Goal: Task Accomplishment & Management: Manage account settings

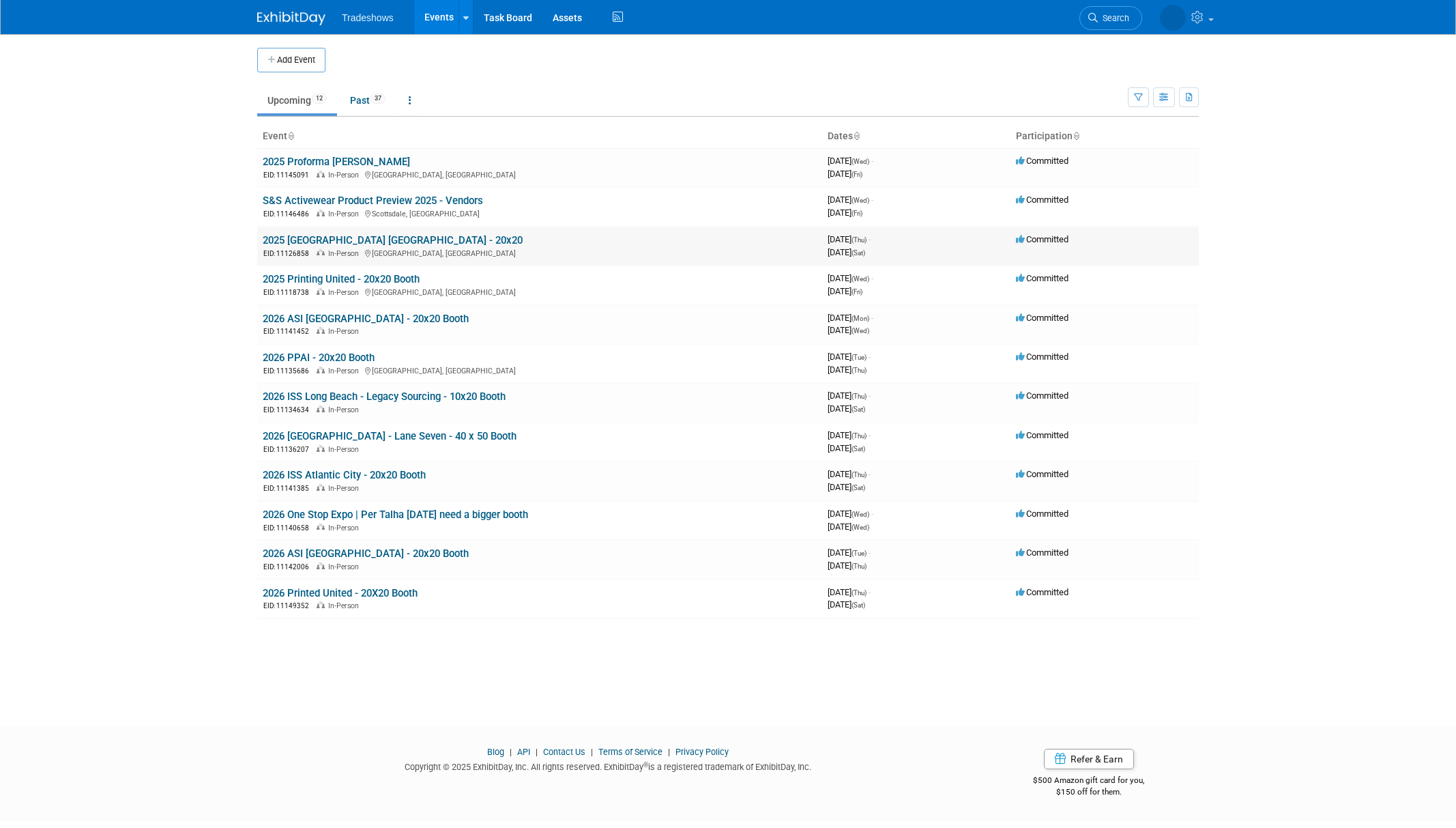
click at [306, 243] on link "2025 [GEOGRAPHIC_DATA] [GEOGRAPHIC_DATA] - 20x20" at bounding box center [392, 240] width 260 height 12
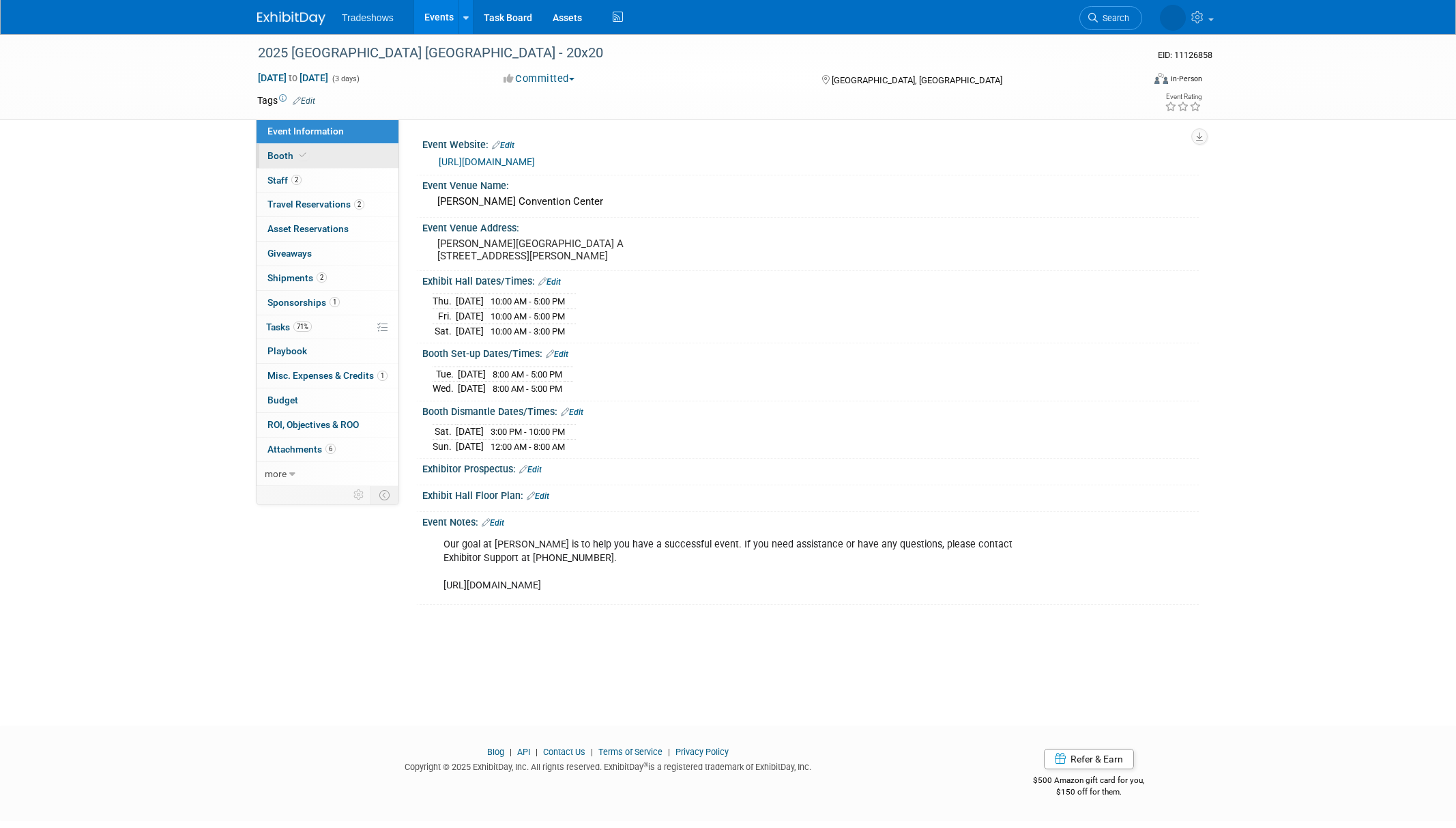
click at [275, 155] on span "Booth" at bounding box center [288, 155] width 41 height 11
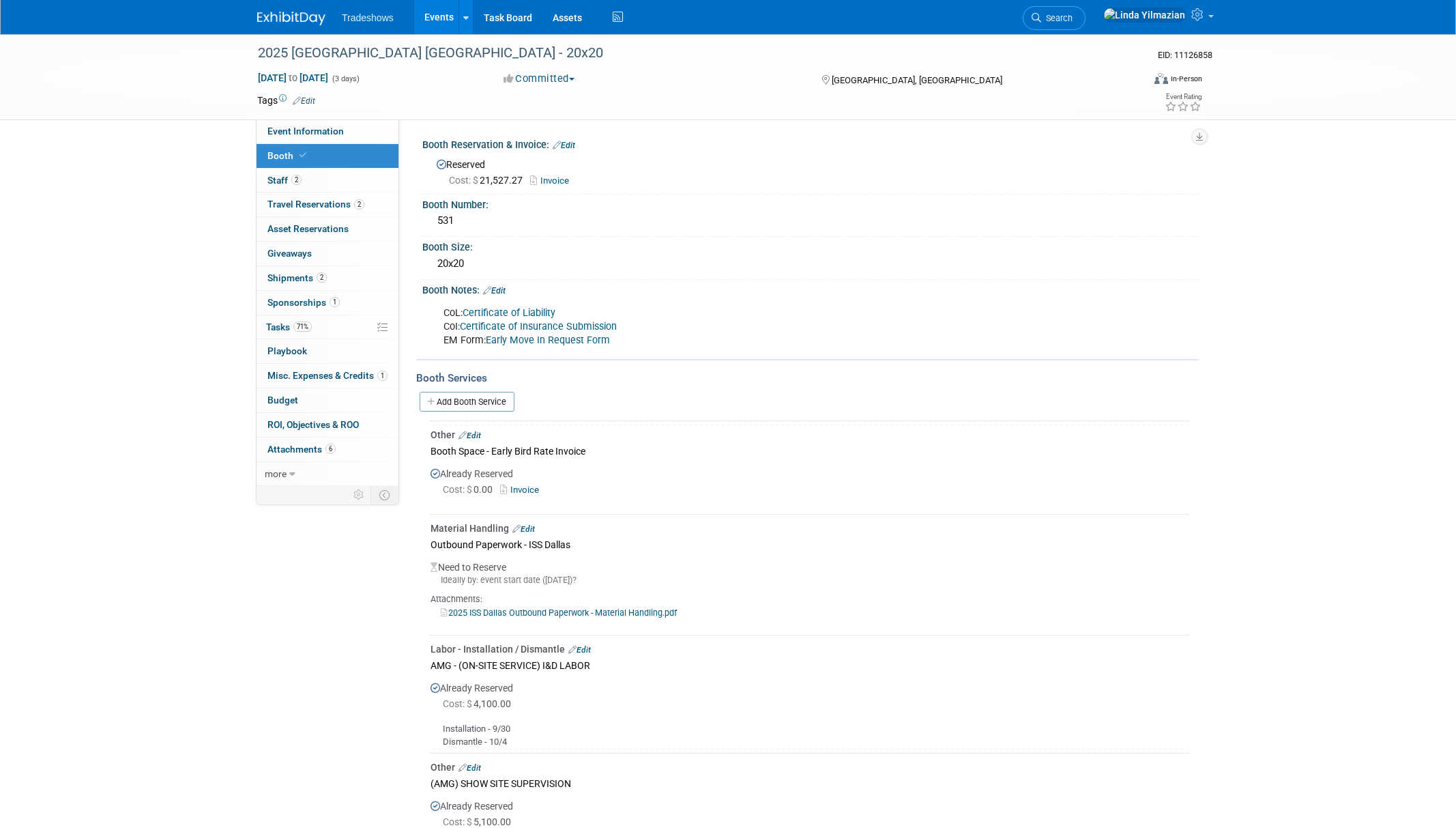
click at [435, 13] on link "Events" at bounding box center [439, 17] width 49 height 34
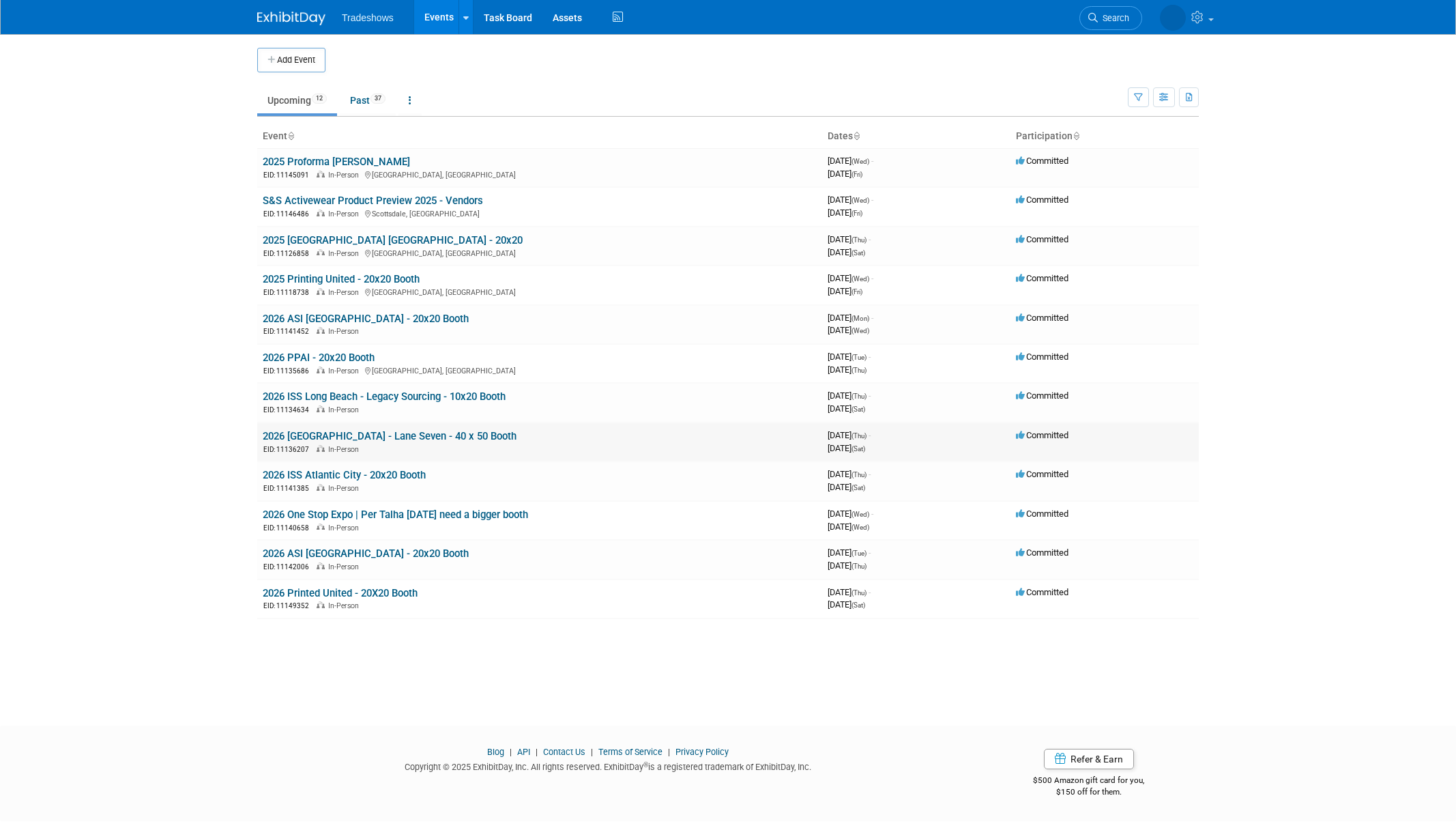
click at [325, 435] on link "2026 [GEOGRAPHIC_DATA] - Lane Seven - 40 x 50 Booth" at bounding box center [389, 435] width 254 height 12
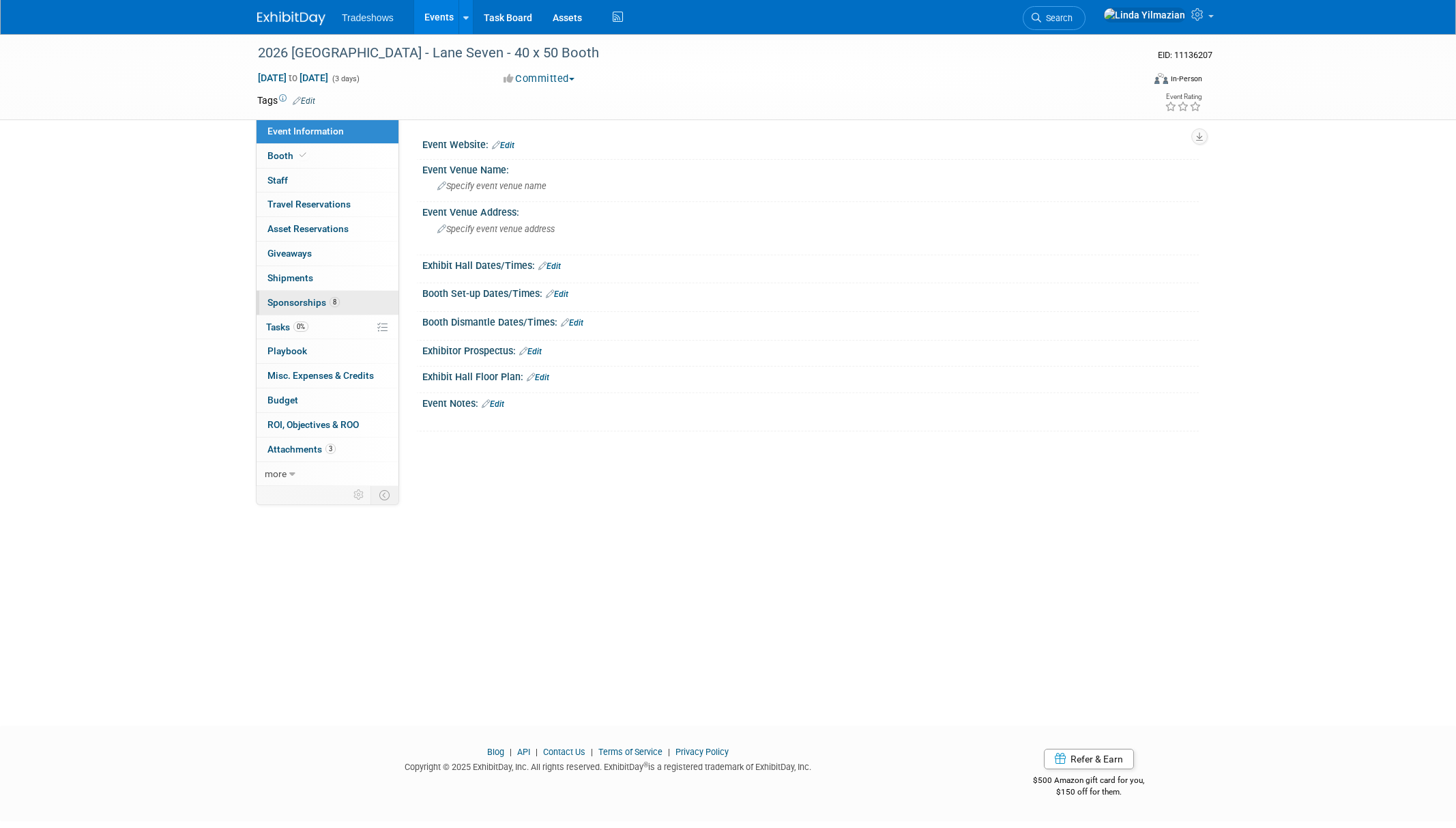
click at [290, 302] on span "Sponsorships 8" at bounding box center [303, 302] width 72 height 11
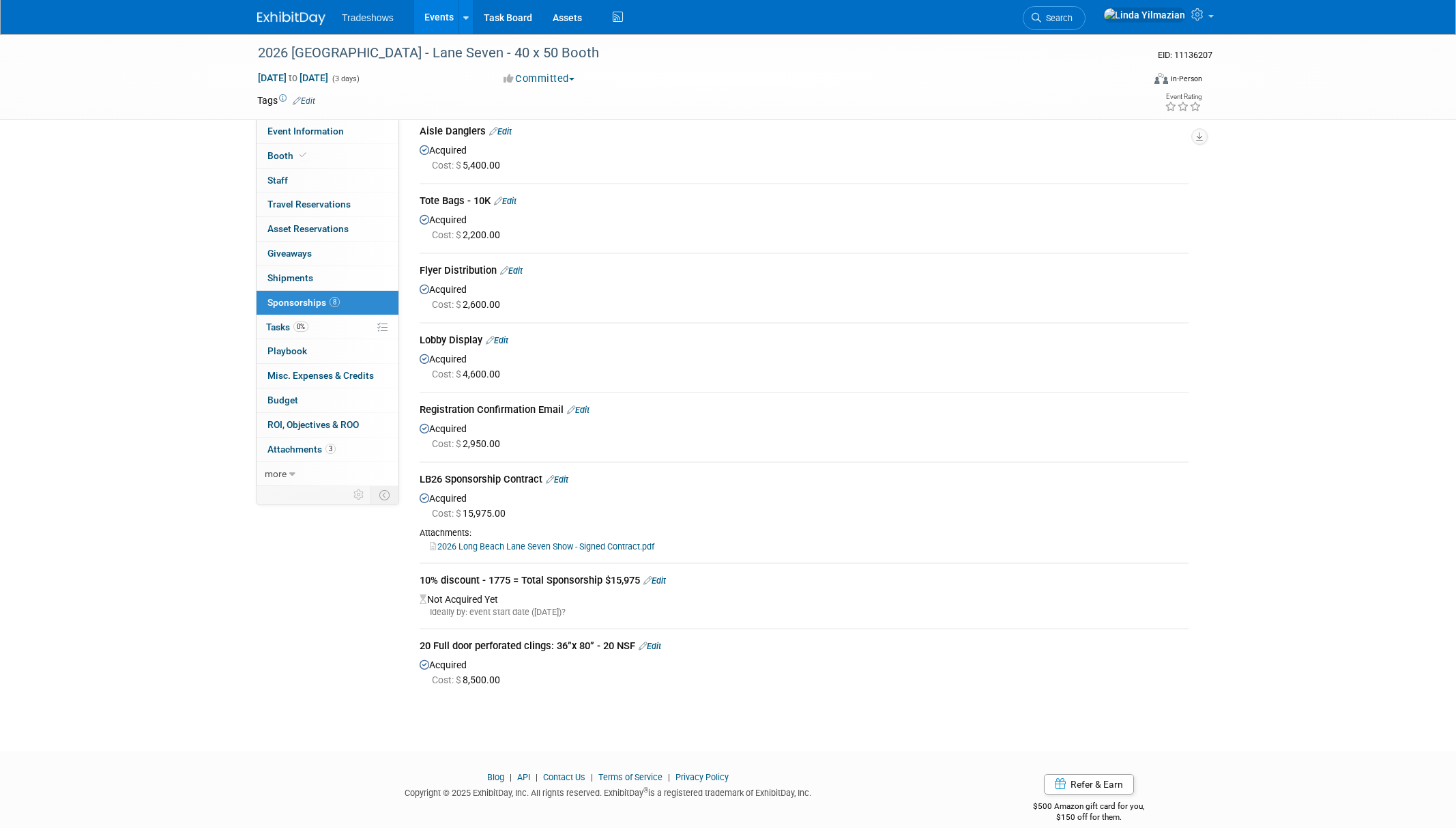
scroll to position [79, 0]
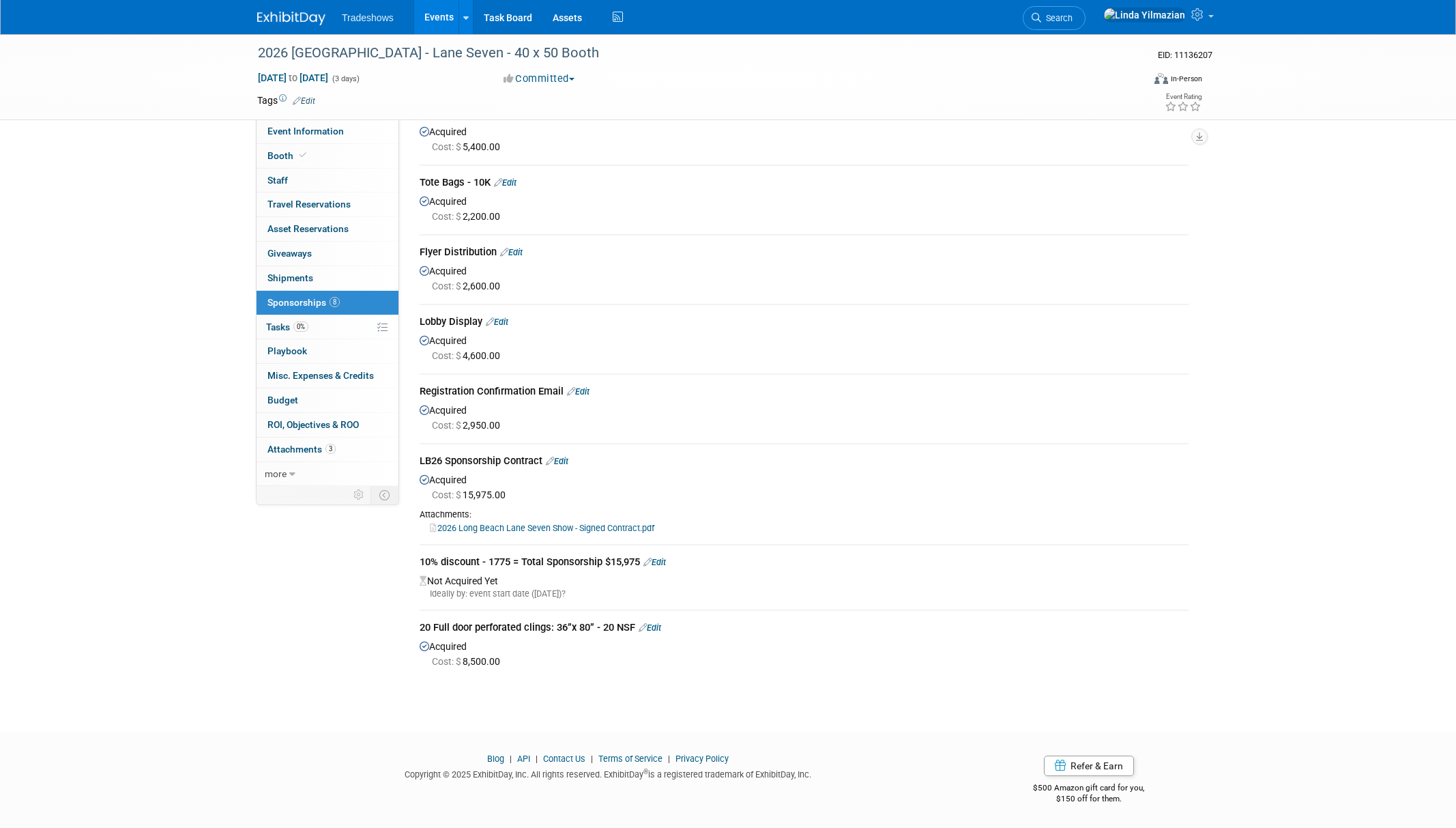
click at [656, 629] on link "Edit" at bounding box center [650, 627] width 23 height 11
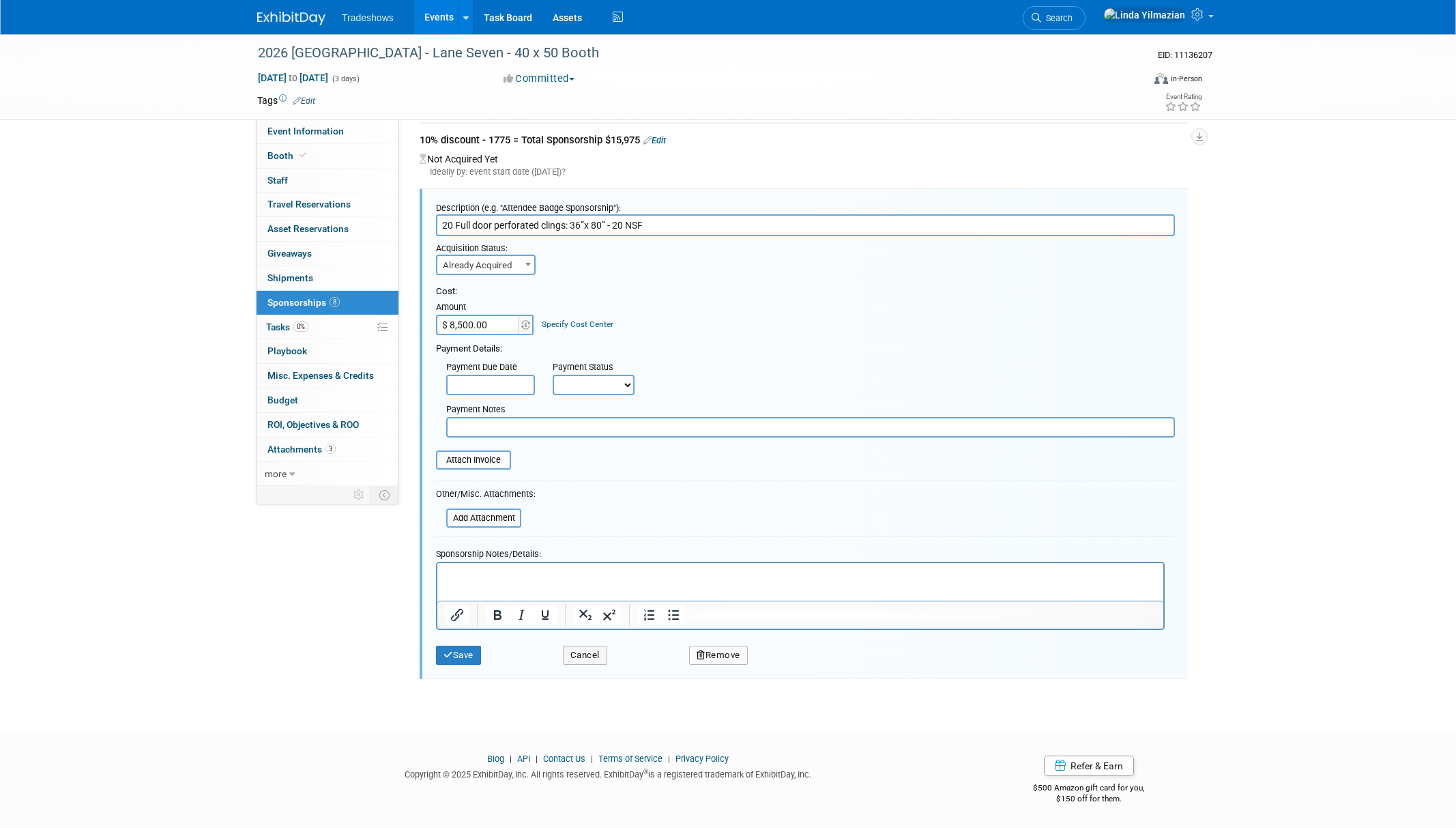
scroll to position [0, 0]
click at [500, 325] on input "$ 8,500.00" at bounding box center [478, 324] width 85 height 20
type input "$ 7,650.00"
click at [454, 655] on button "Save" at bounding box center [459, 655] width 45 height 19
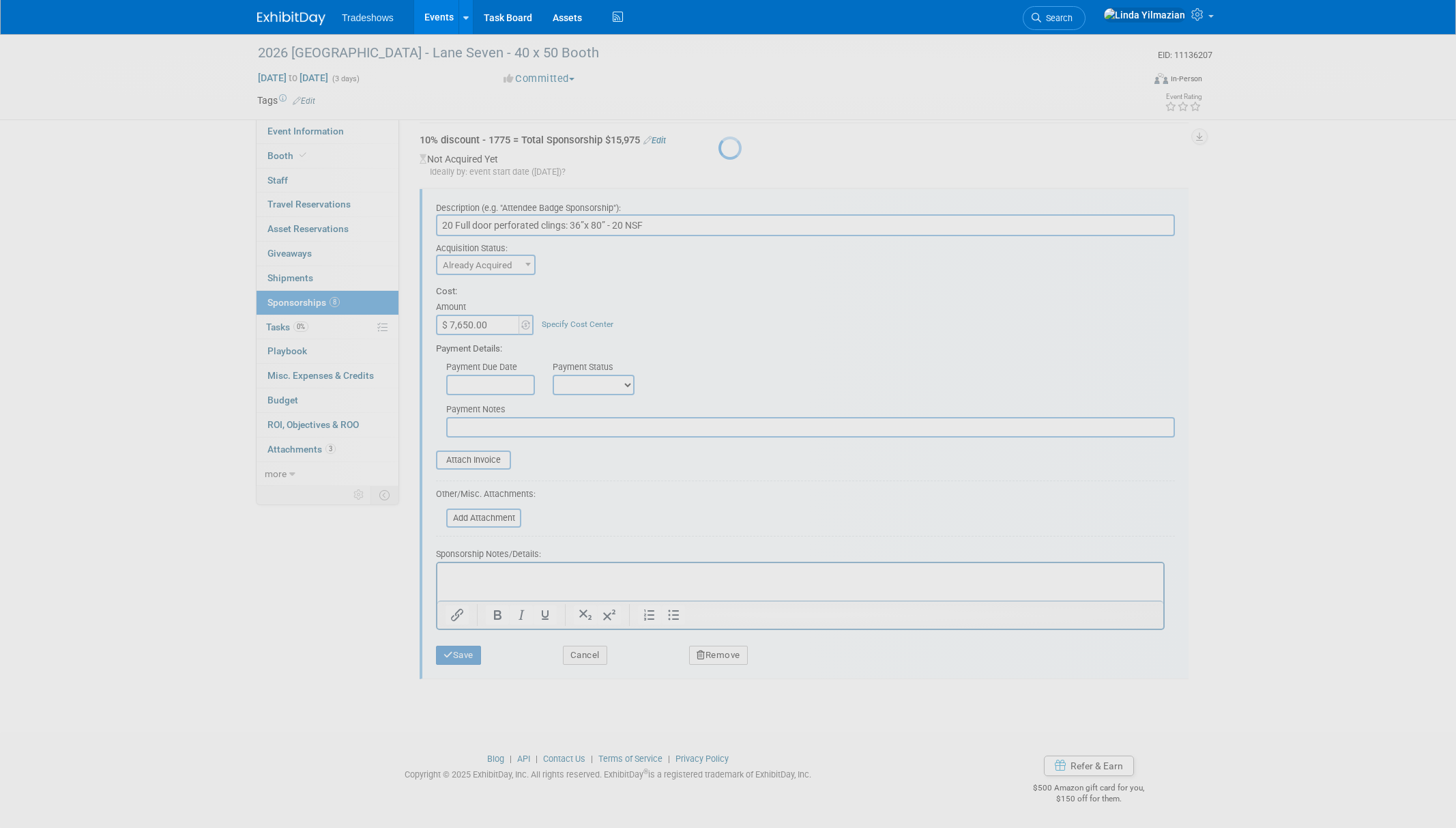
scroll to position [79, 0]
